Goal: Navigation & Orientation: Find specific page/section

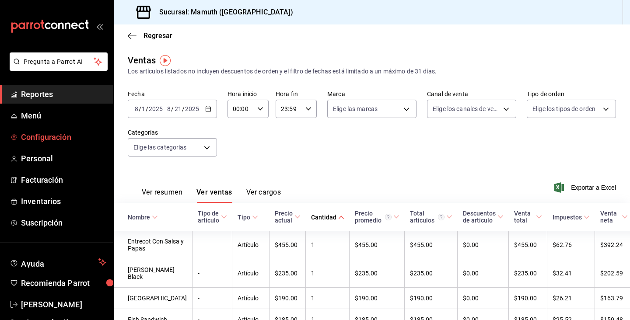
click at [38, 137] on span "Configuración" at bounding box center [63, 137] width 85 height 12
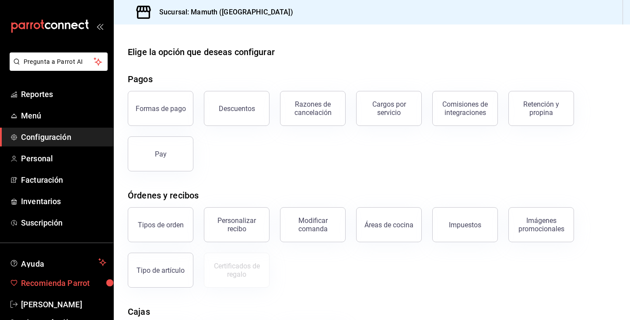
click at [58, 286] on span "Recomienda Parrot" at bounding box center [63, 283] width 85 height 12
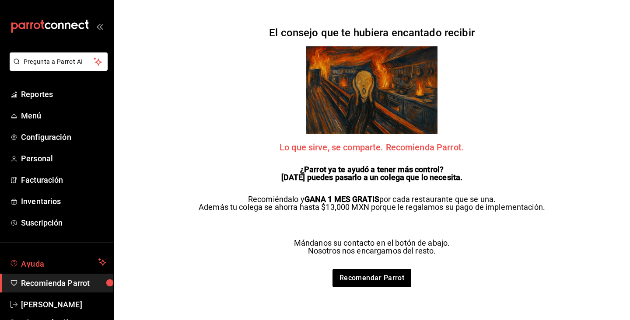
click at [48, 257] on span "Ayuda" at bounding box center [58, 262] width 74 height 10
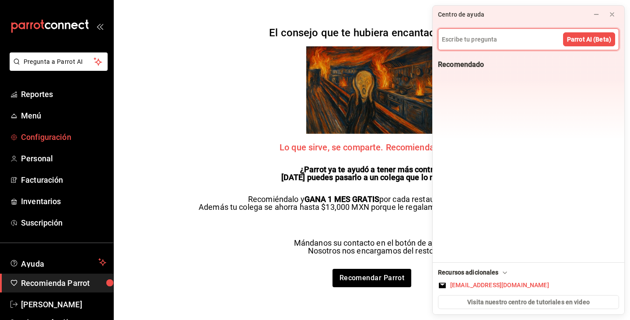
click at [44, 138] on span "Configuración" at bounding box center [63, 137] width 85 height 12
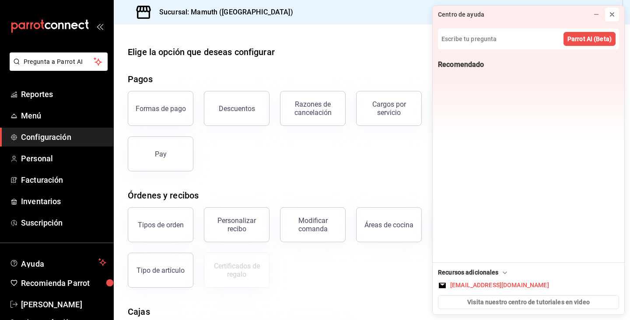
click at [611, 15] on icon at bounding box center [611, 14] width 7 height 7
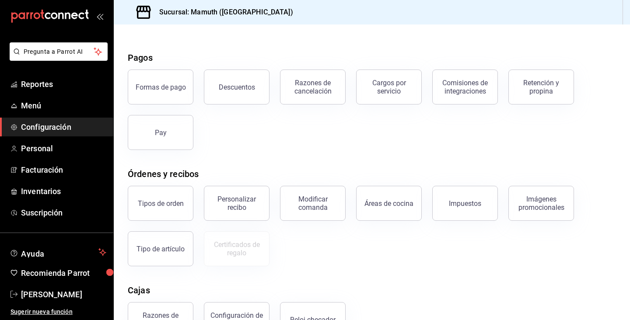
scroll to position [10, 0]
click at [30, 147] on span "Personal" at bounding box center [63, 149] width 85 height 12
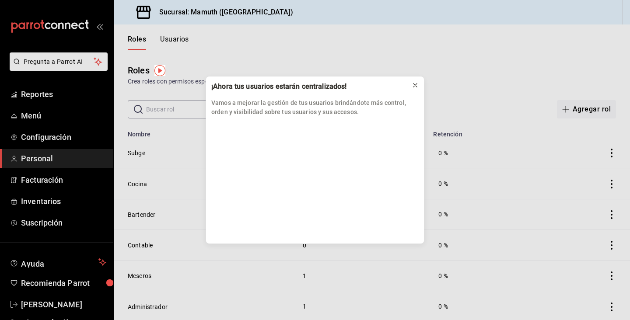
click at [411, 85] on icon at bounding box center [414, 85] width 7 height 7
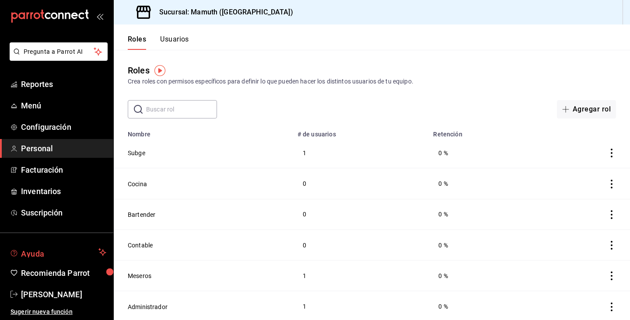
scroll to position [10, 0]
